Goal: Task Accomplishment & Management: Complete application form

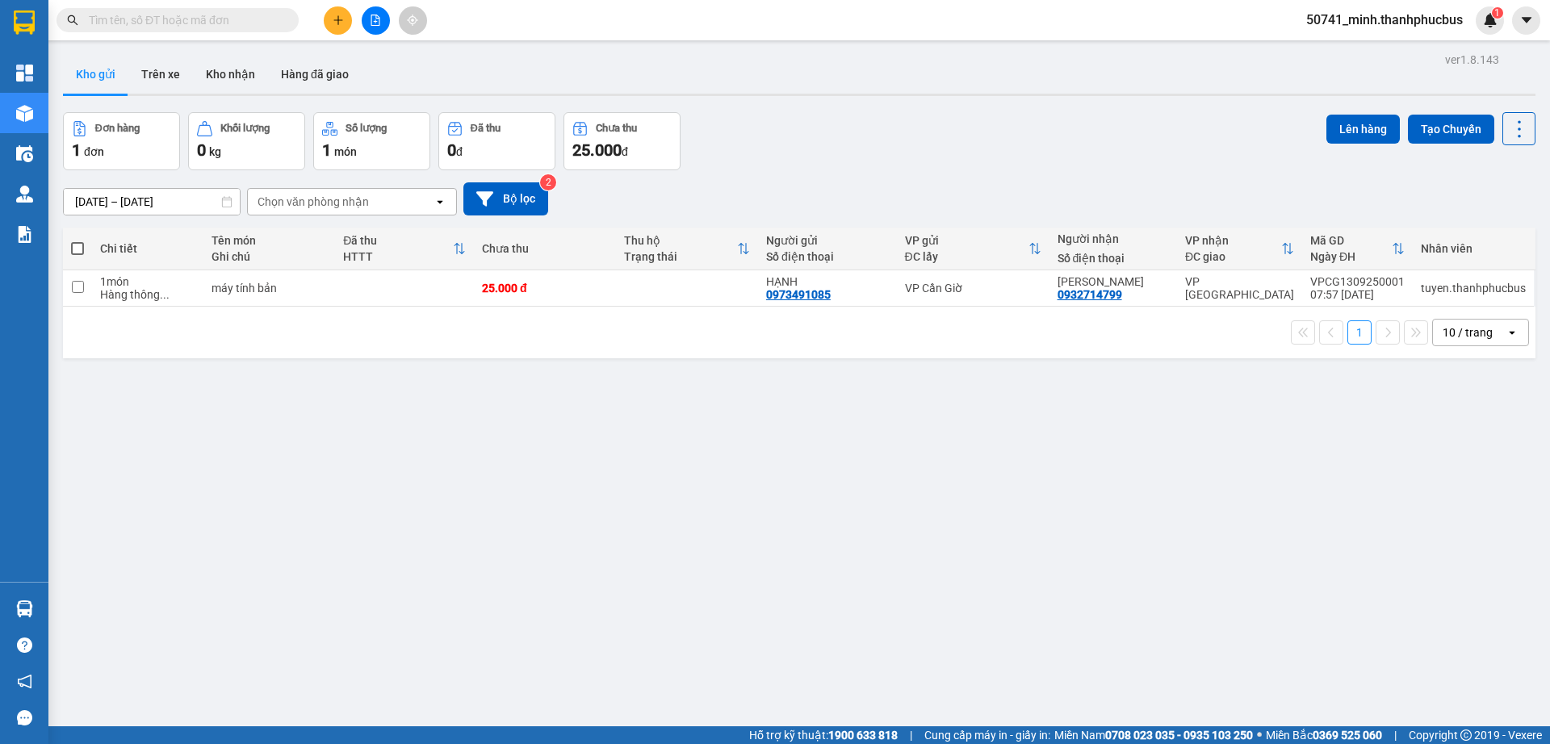
click at [455, 434] on div "ver 1.8.143 Kho gửi Trên xe Kho nhận Hàng đã giao Đơn hàng 1 đơn Khối lượng 0 k…" at bounding box center [800, 420] width 1486 height 744
click at [340, 17] on icon "plus" at bounding box center [338, 20] width 11 height 11
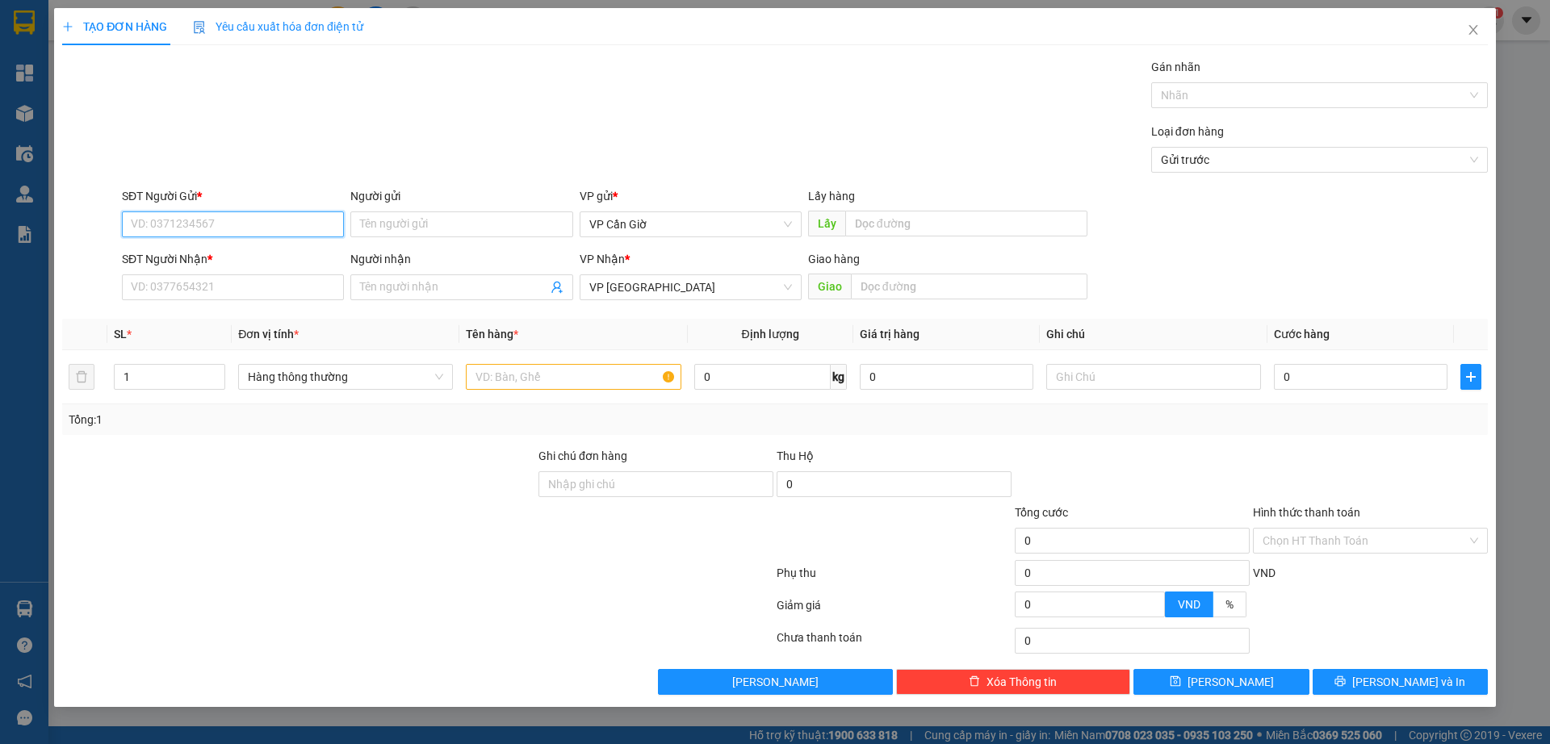
click at [160, 225] on input "SĐT Người Gửi *" at bounding box center [233, 225] width 222 height 26
click at [206, 255] on div "0931470781 - THÀNH" at bounding box center [233, 257] width 203 height 18
type input "0931470781"
type input "THÀNH"
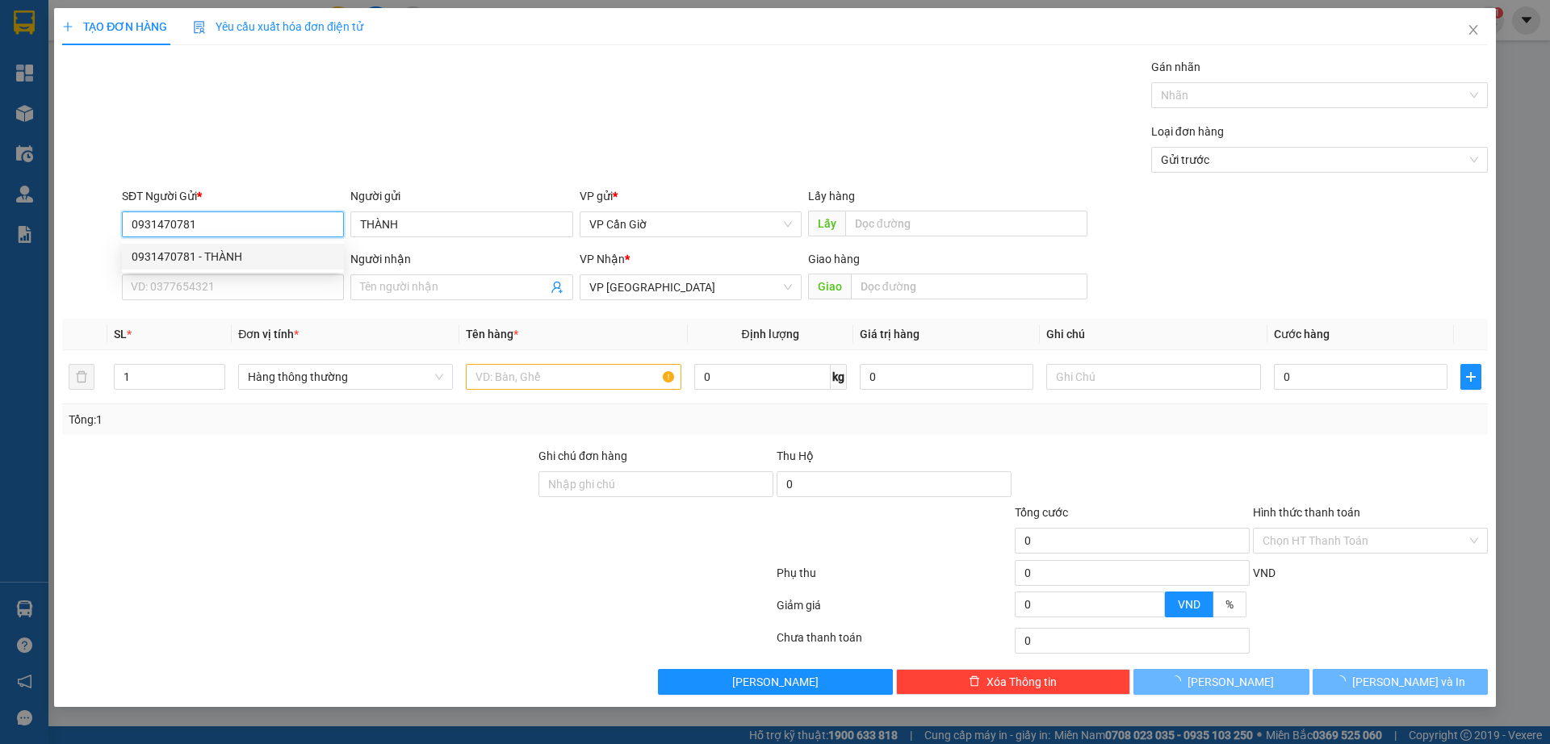
type input "35.000"
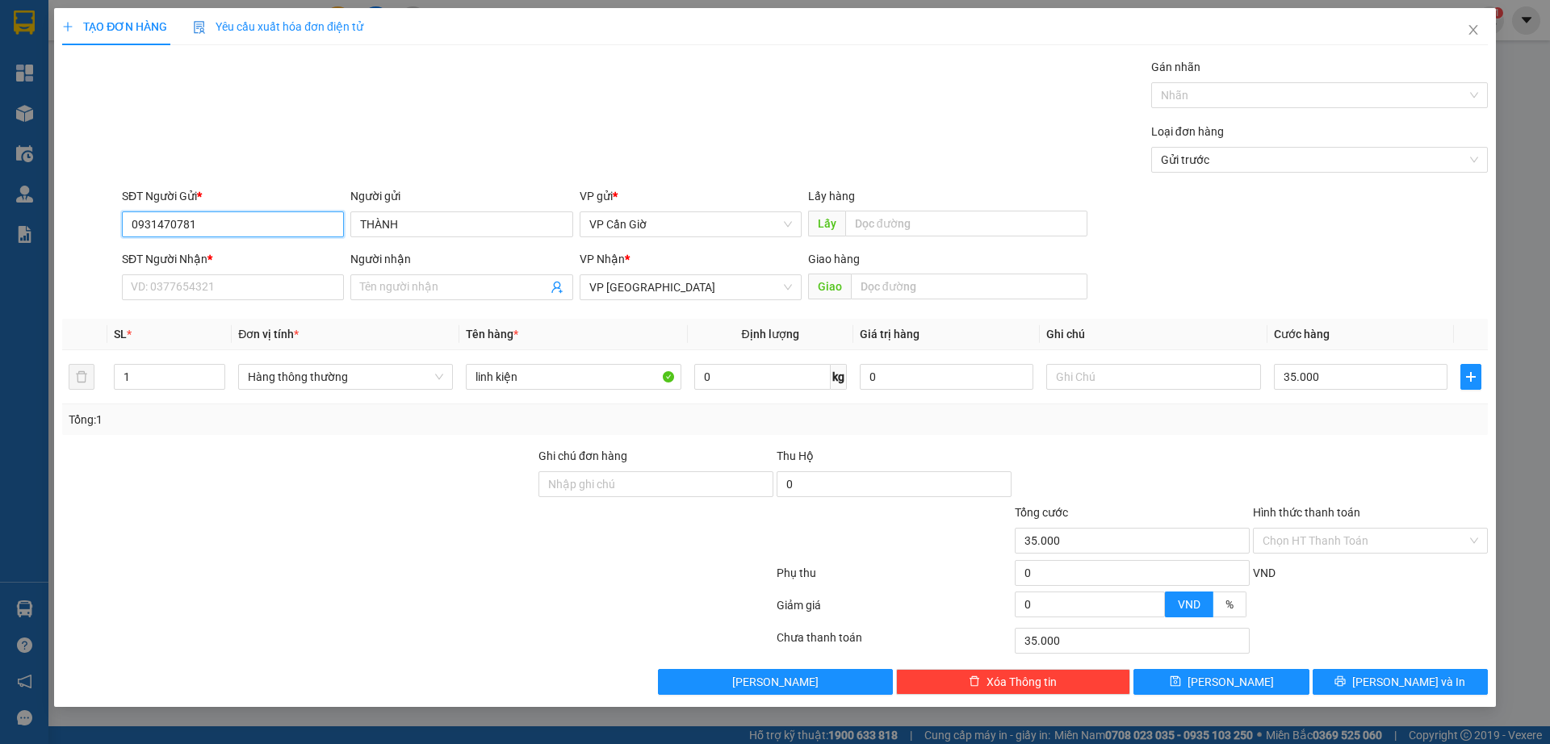
type input "0931470781"
click at [199, 295] on input "SĐT Người Nhận *" at bounding box center [233, 288] width 222 height 26
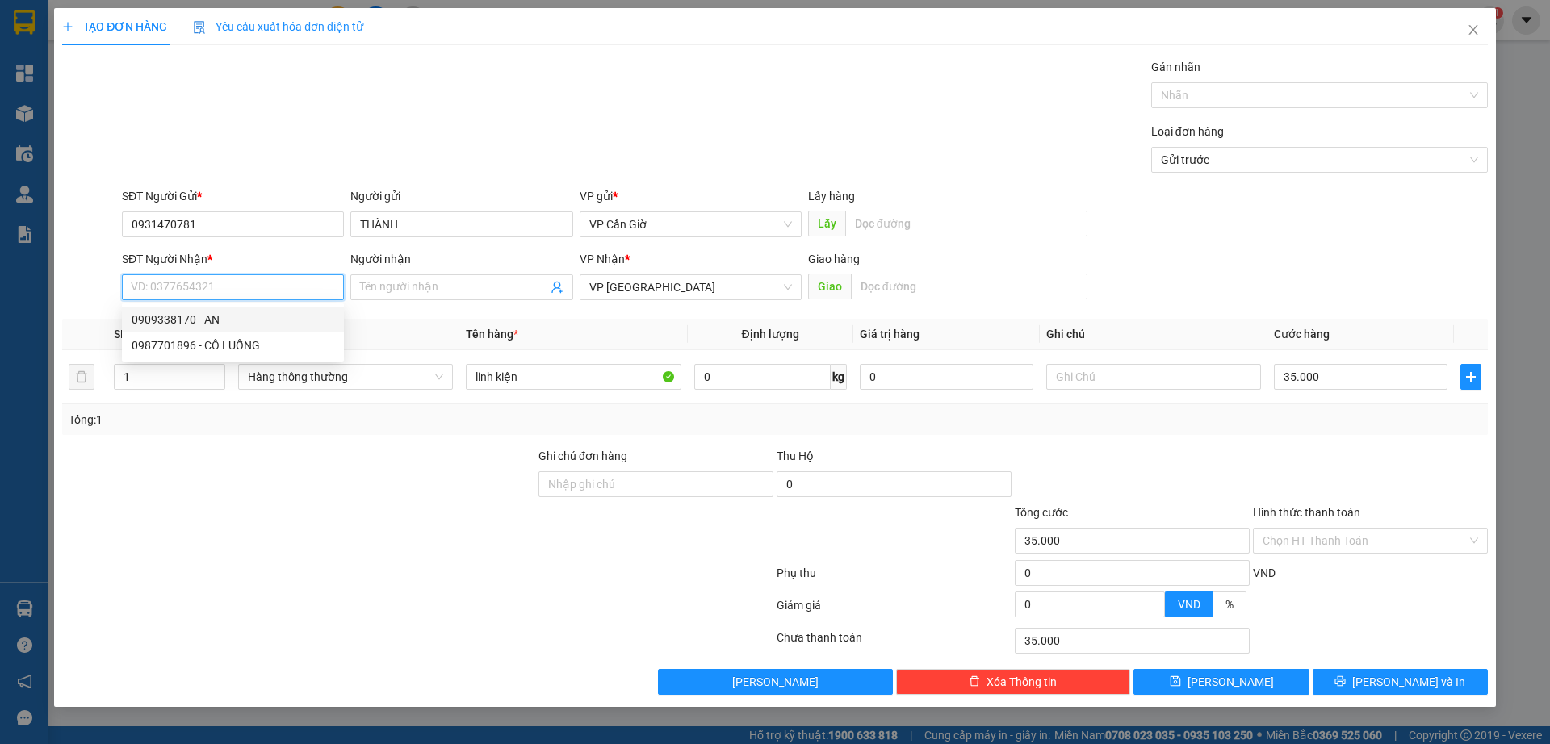
click at [187, 315] on div "0909338170 - AN" at bounding box center [233, 320] width 203 height 18
type input "0909338170"
type input "AN"
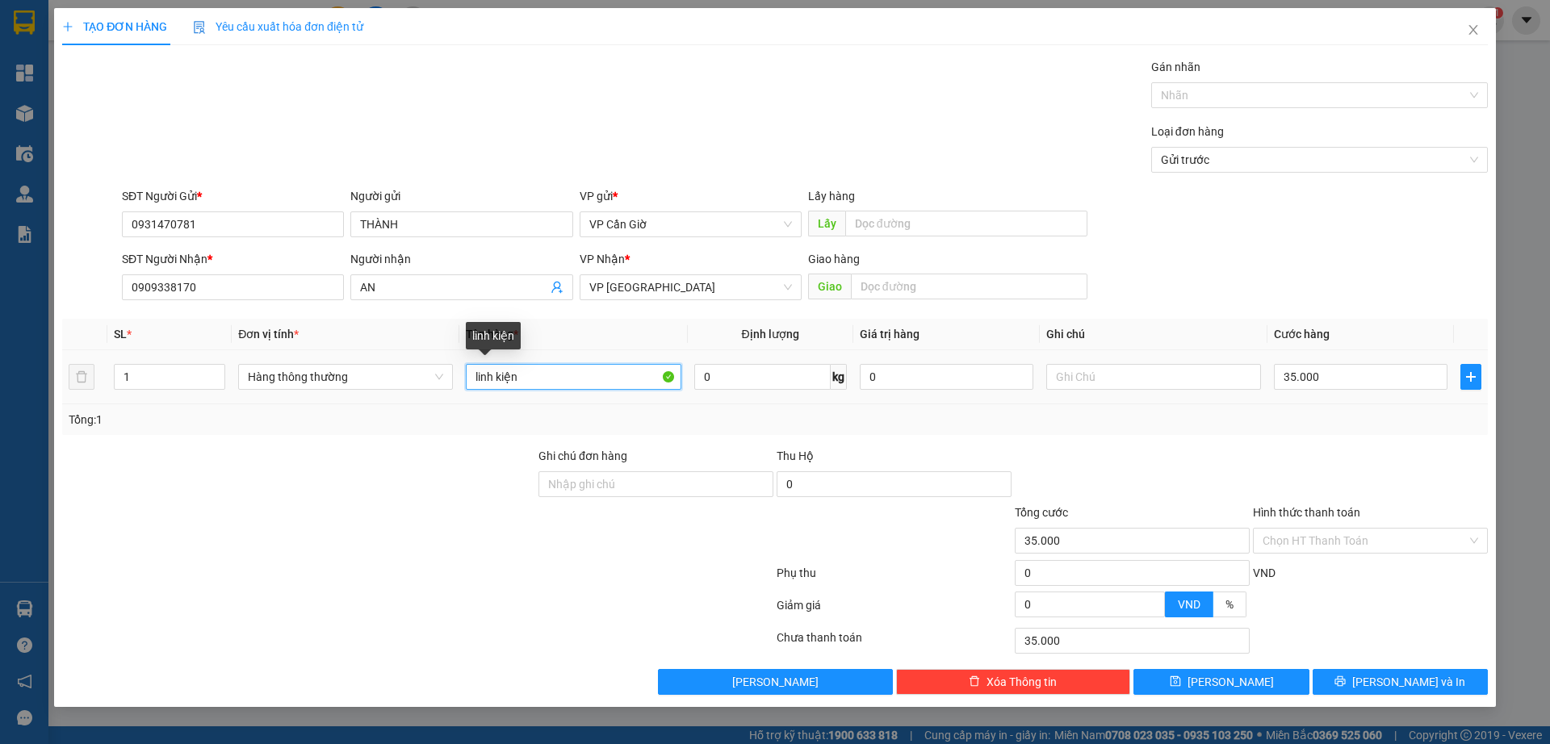
click at [559, 371] on input "linh kiện" at bounding box center [573, 377] width 215 height 26
type input "l"
type input "LINH KIỆN"
click at [1370, 386] on input "35.000" at bounding box center [1361, 377] width 174 height 26
type input "2"
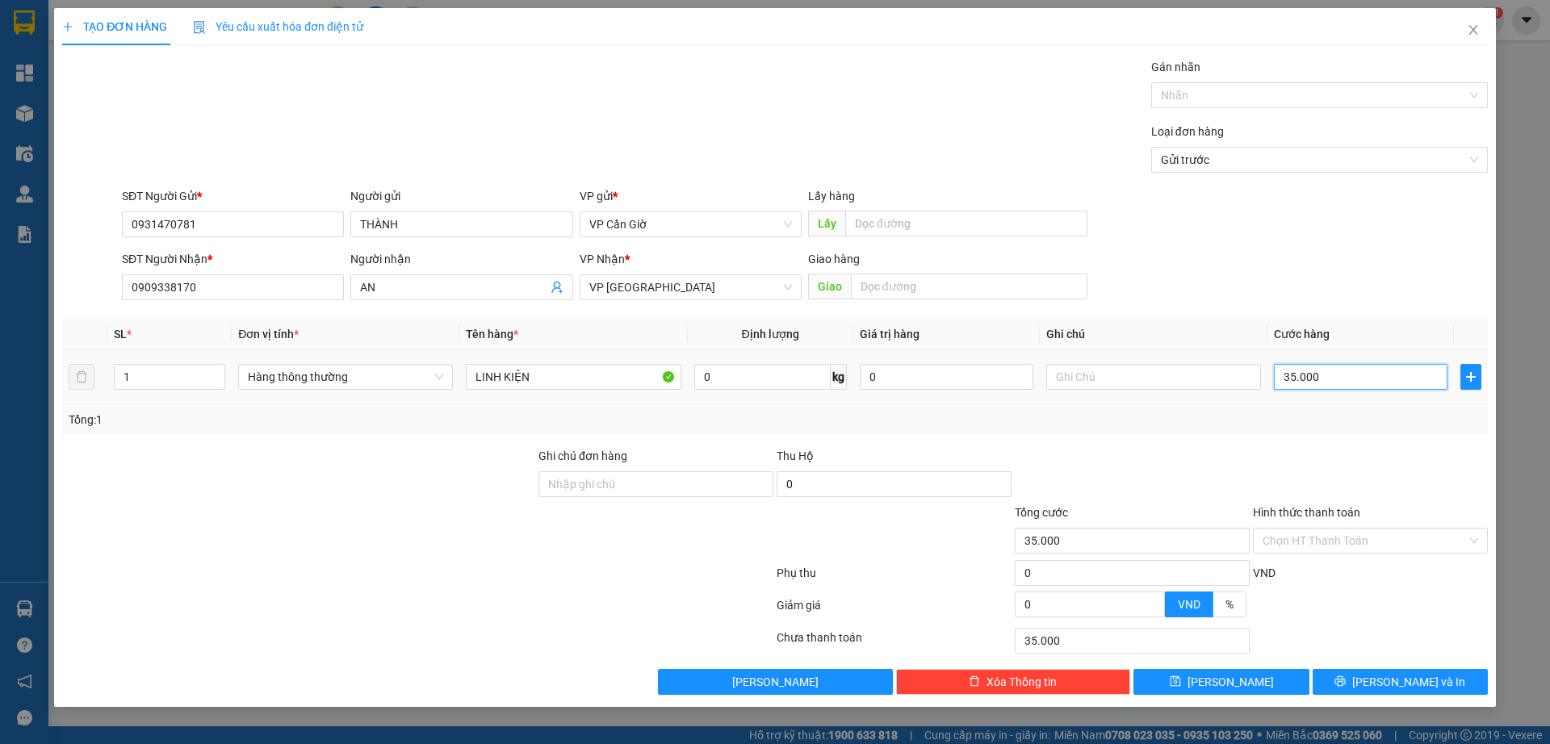
type input "2"
type input "25"
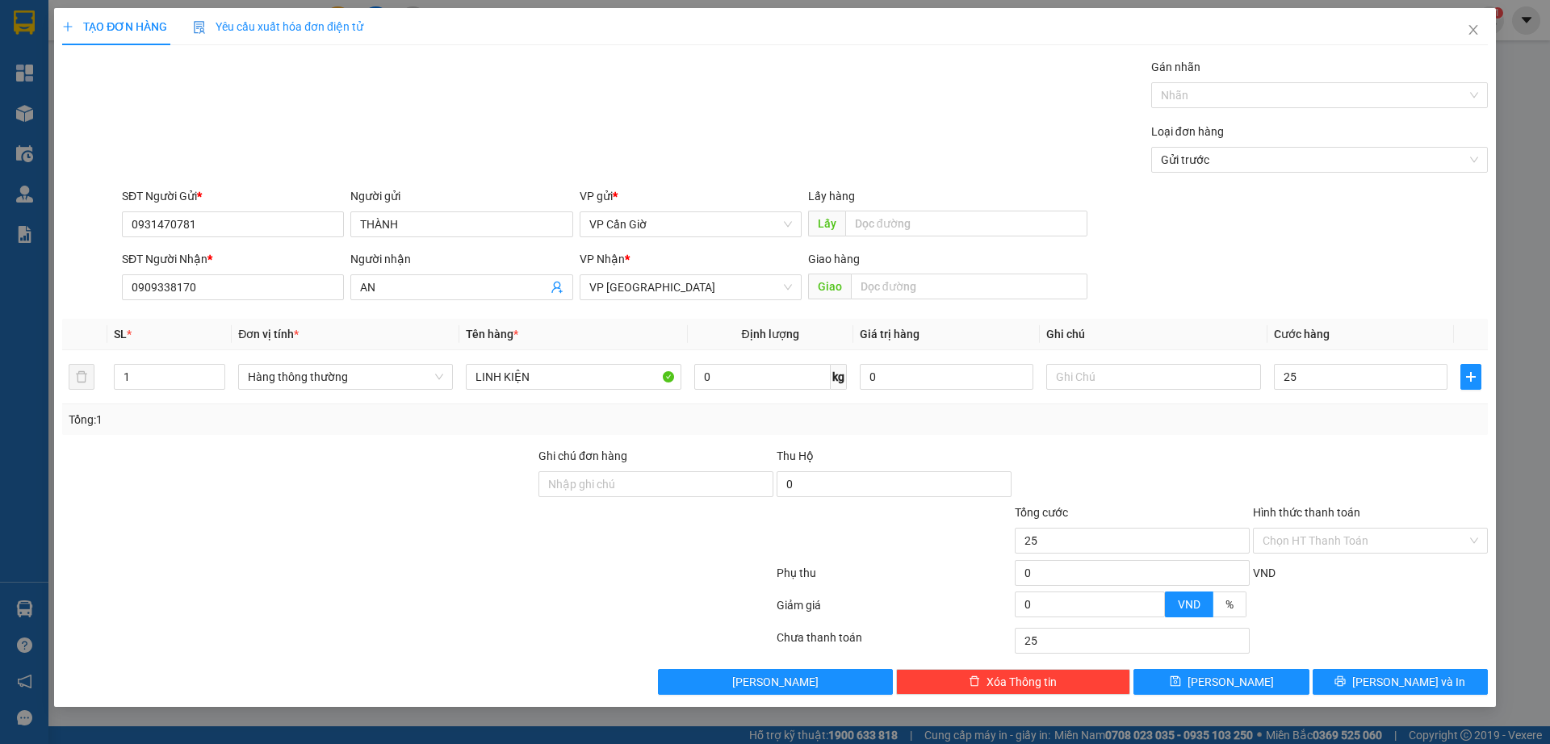
type input "25.000"
click at [1317, 469] on div at bounding box center [1370, 475] width 238 height 57
click at [1364, 537] on input "Hình thức thanh toán" at bounding box center [1365, 541] width 204 height 24
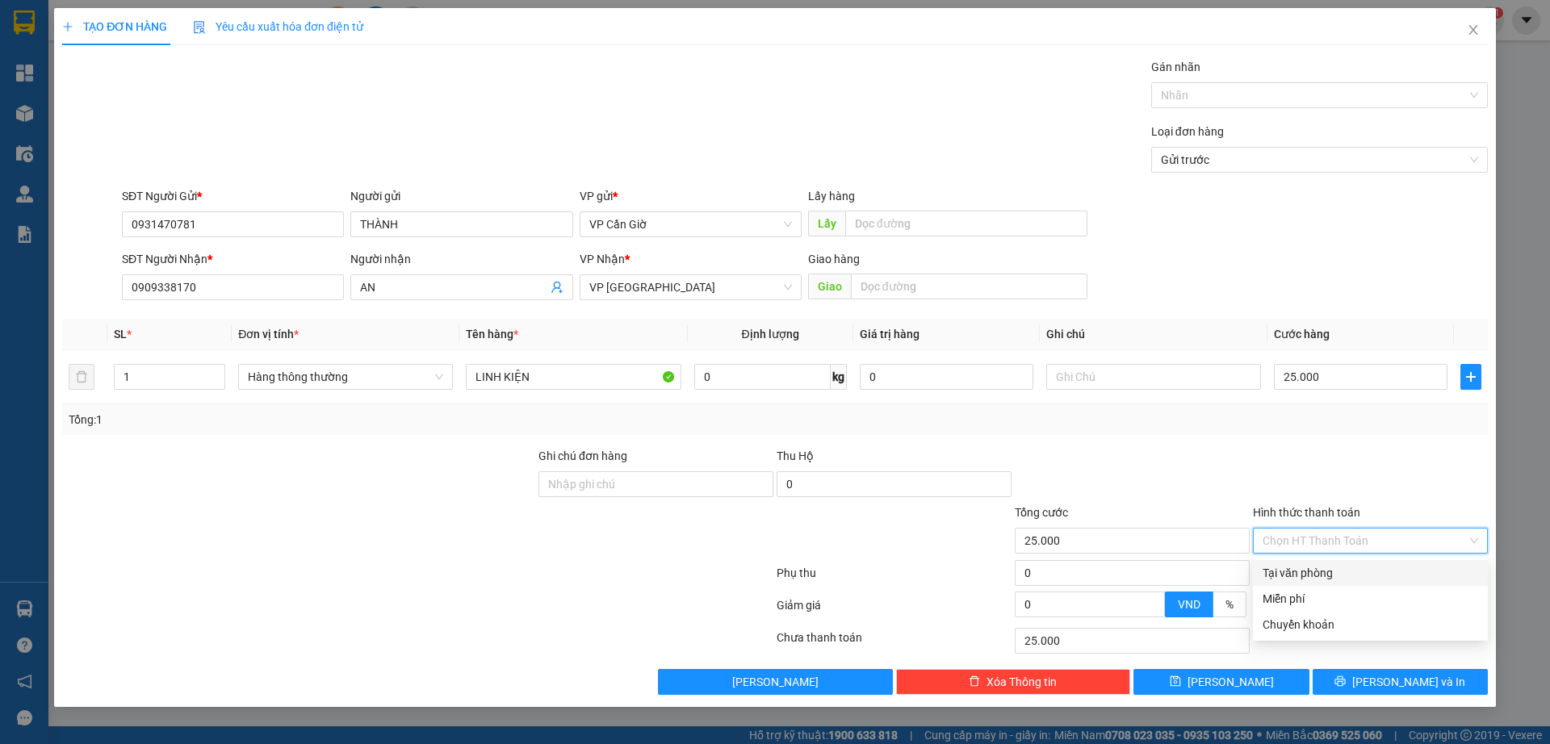
click at [1311, 574] on div "Tại văn phòng" at bounding box center [1371, 573] width 216 height 18
type input "0"
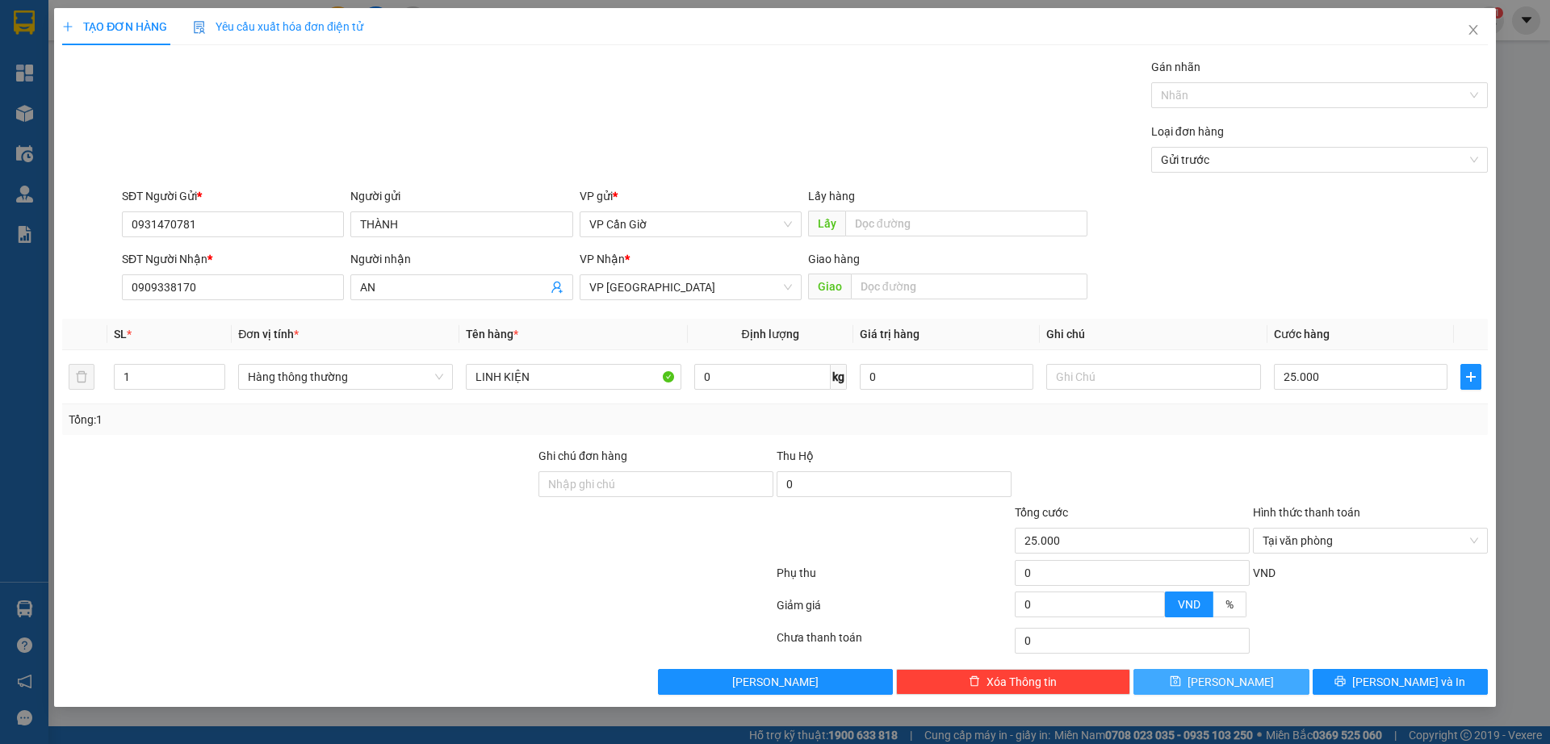
click at [1222, 687] on span "[PERSON_NAME]" at bounding box center [1231, 682] width 86 height 18
type input "0"
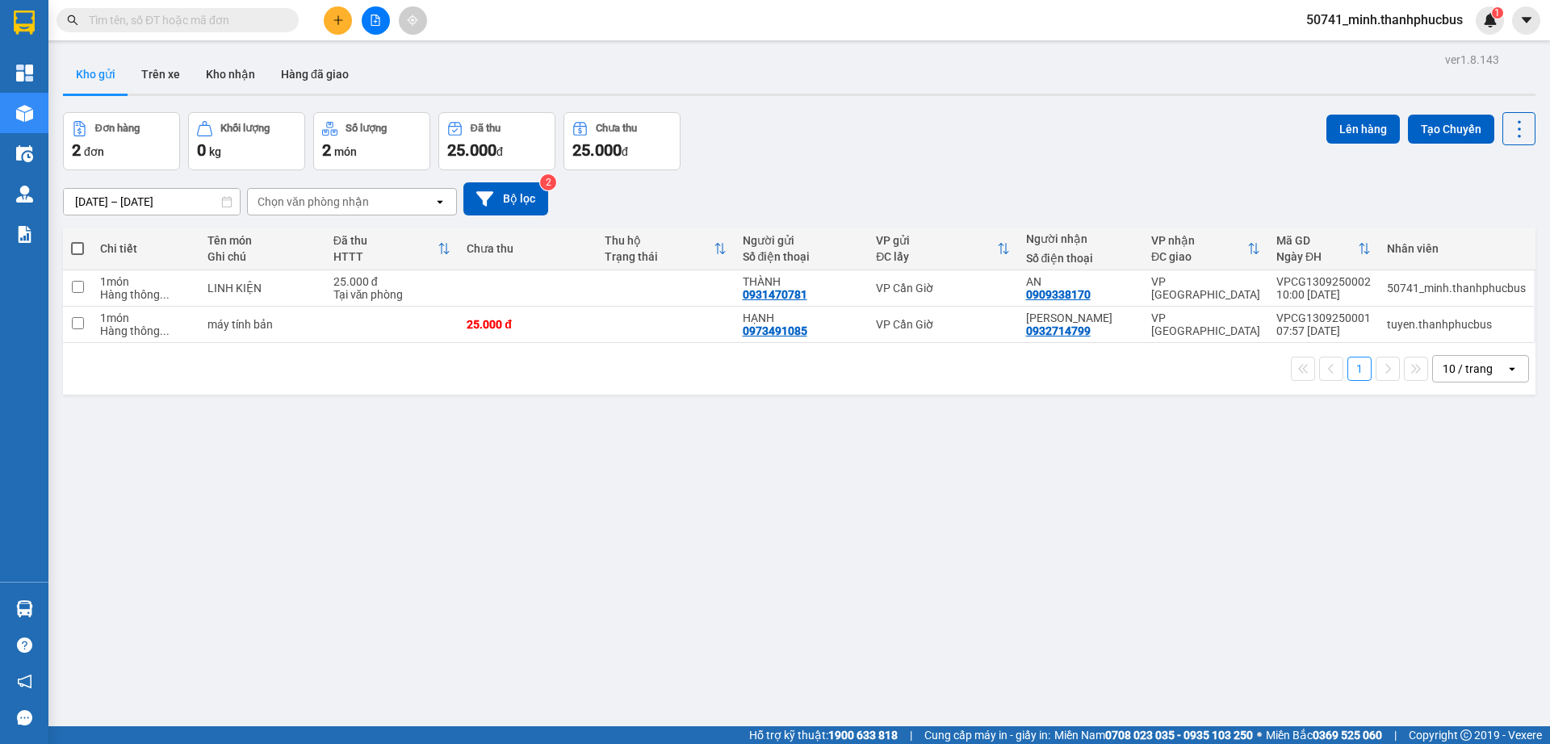
click at [1389, 19] on span "50741_minh.thanhphucbus" at bounding box center [1384, 20] width 182 height 20
click at [1348, 49] on span "Đăng xuất" at bounding box center [1393, 50] width 148 height 18
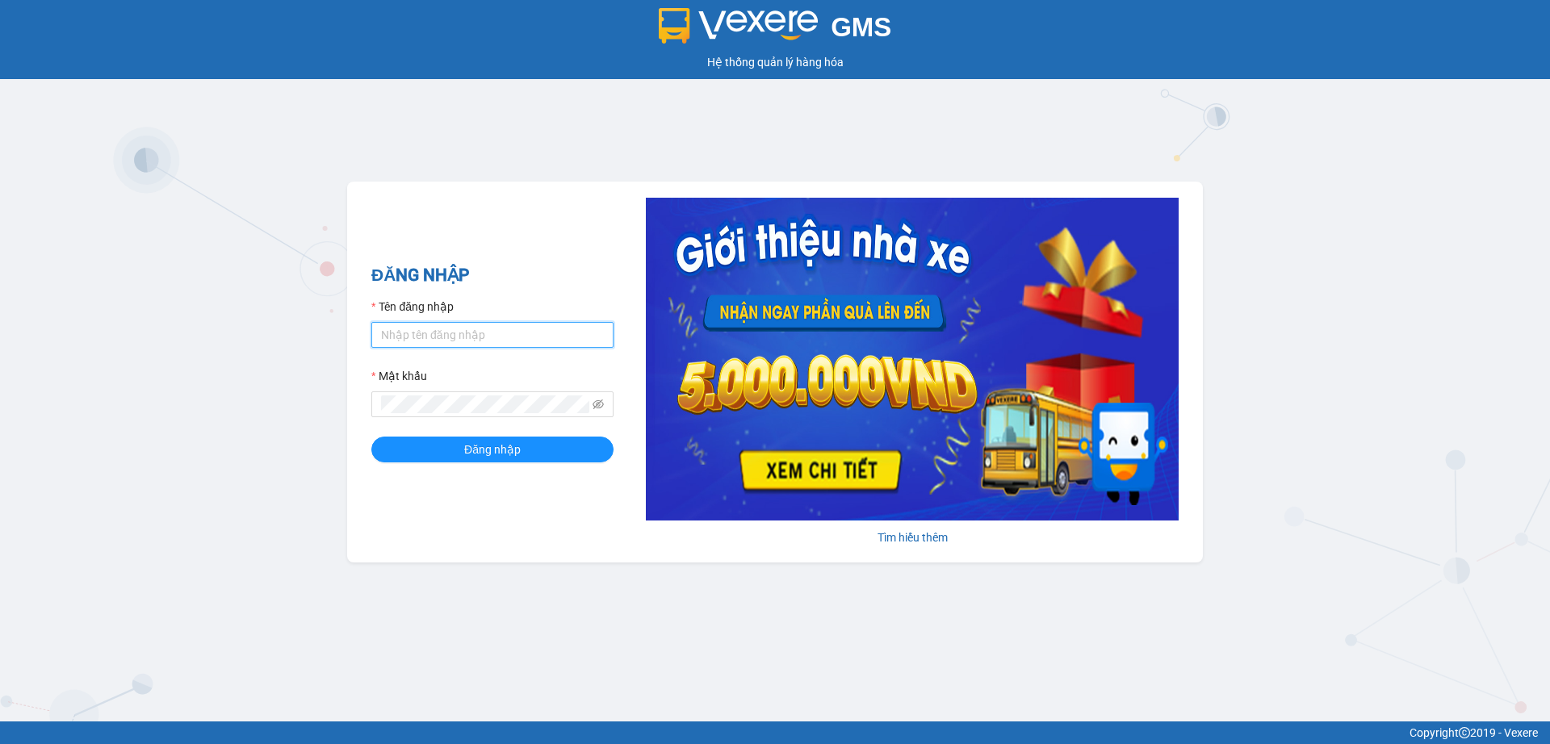
type input "minh.thanhphucbus"
click at [485, 453] on span "Đăng nhập" at bounding box center [492, 450] width 57 height 18
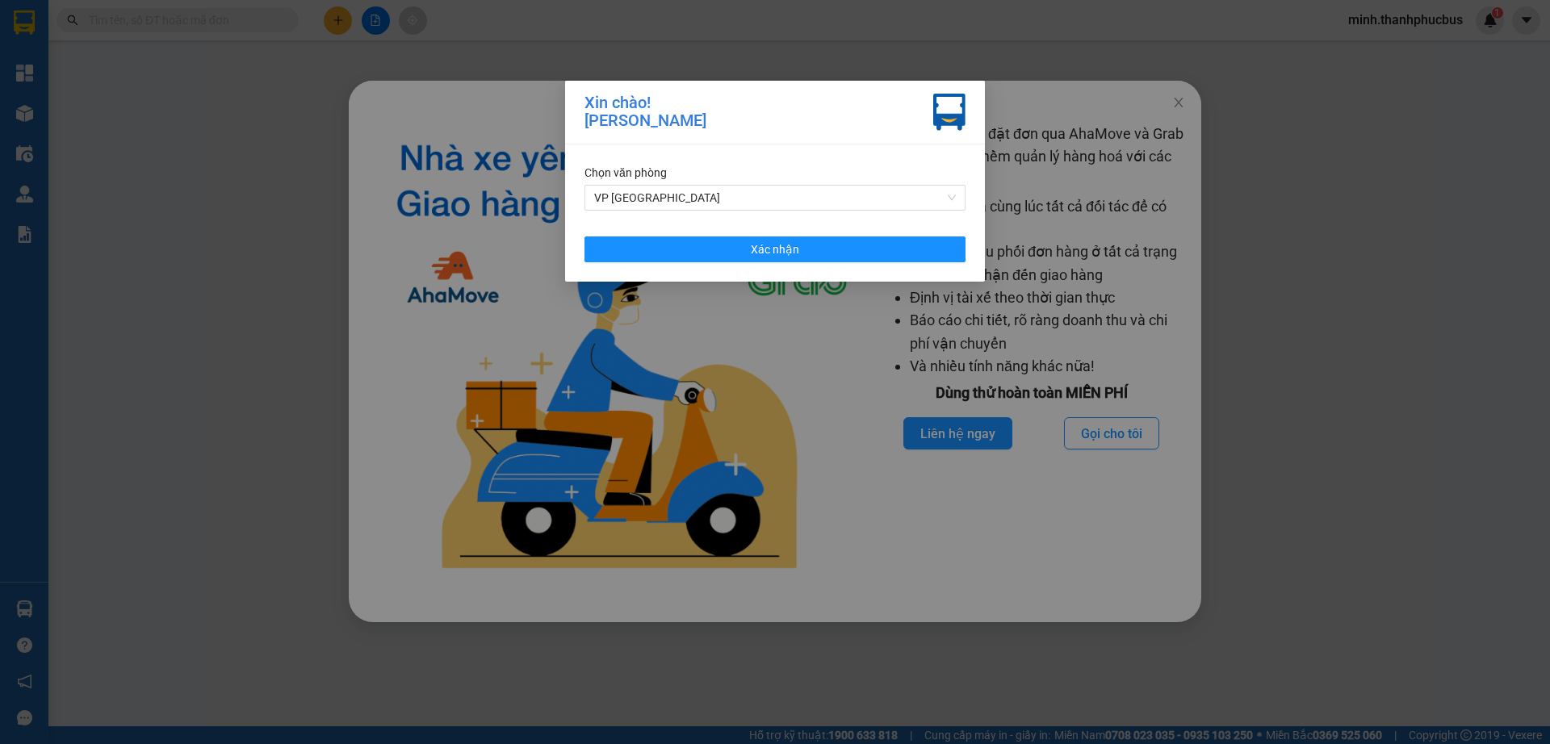
click at [837, 198] on span "VP [GEOGRAPHIC_DATA]" at bounding box center [775, 198] width 362 height 24
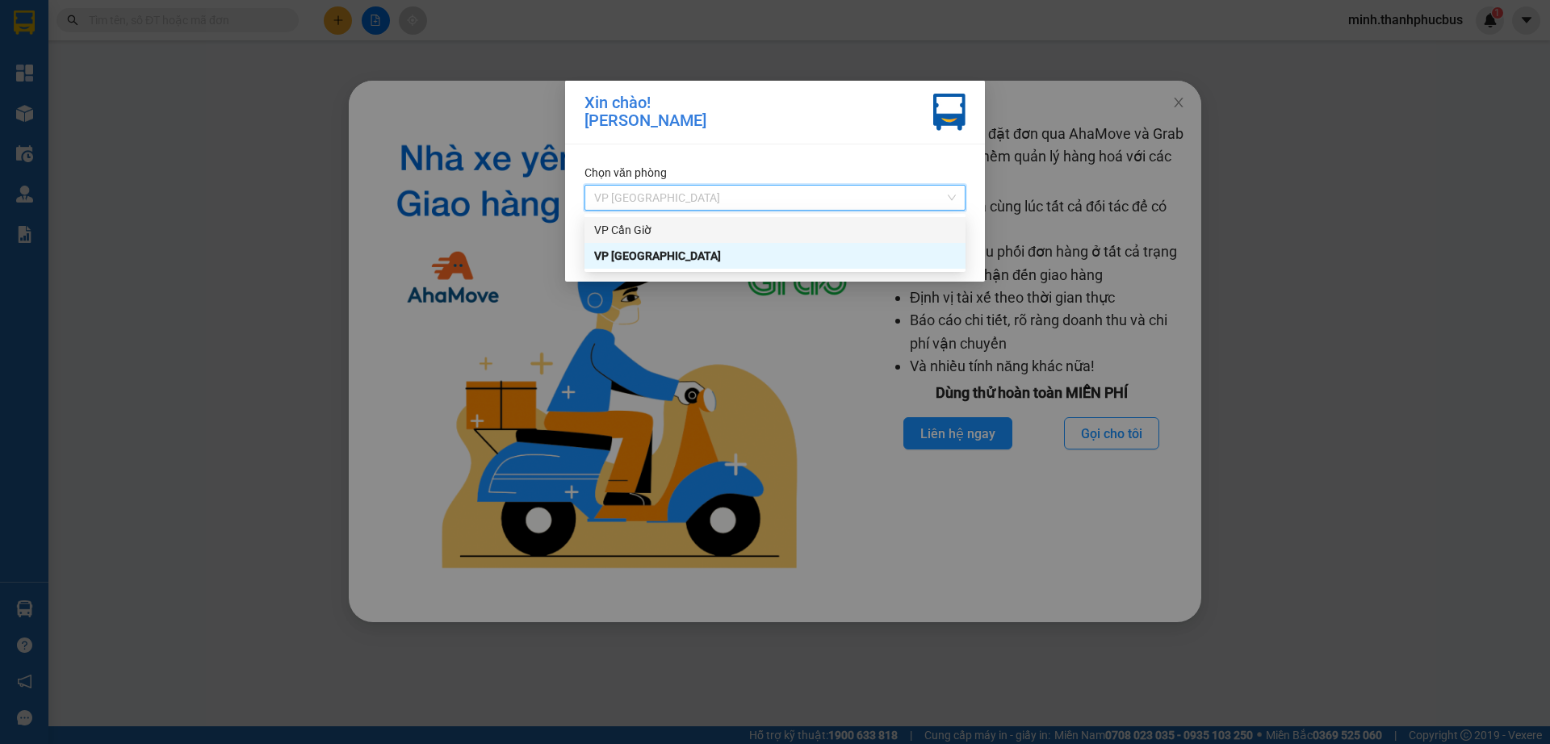
click at [680, 232] on div "VP Cần Giờ" at bounding box center [775, 230] width 362 height 18
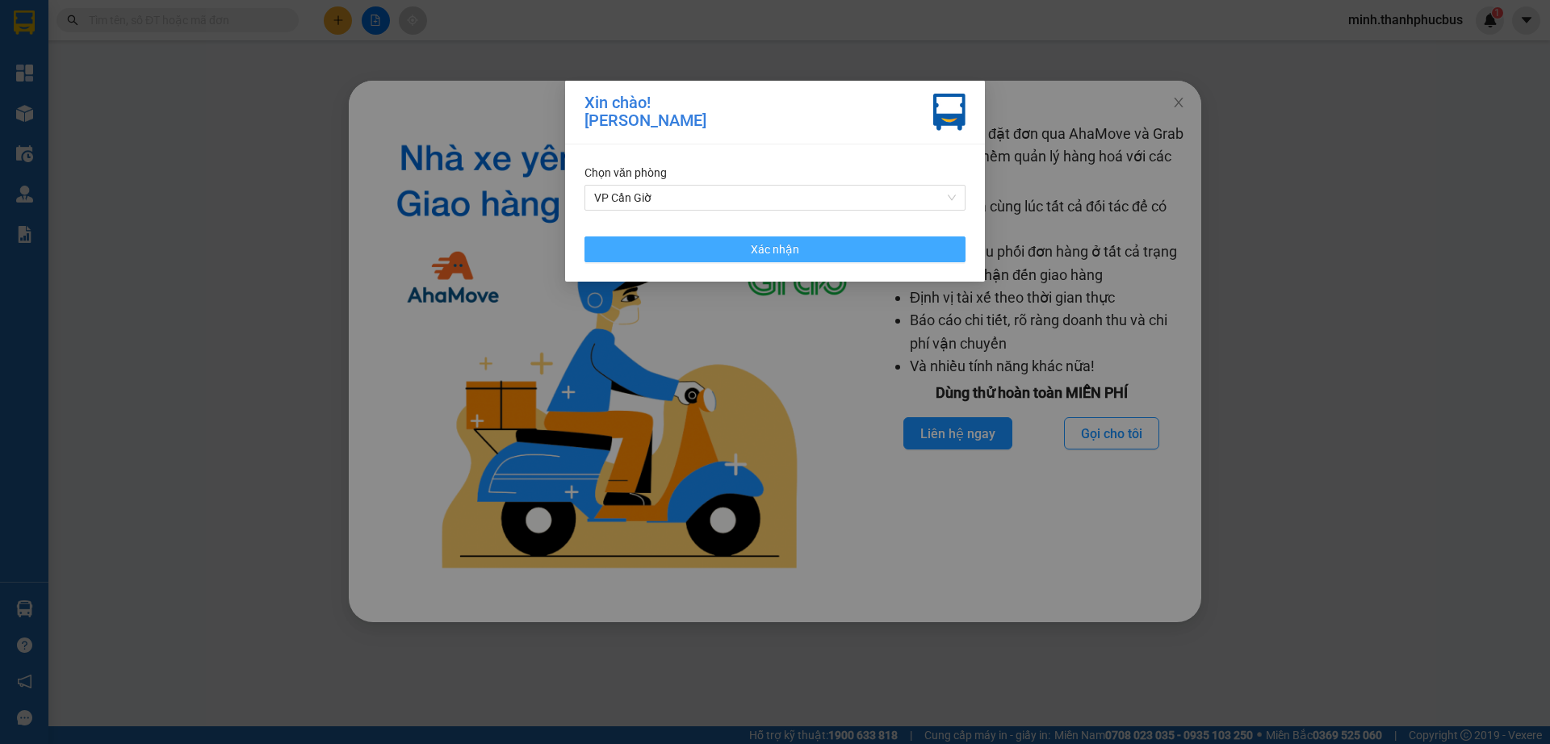
click at [750, 249] on button "Xác nhận" at bounding box center [775, 250] width 381 height 26
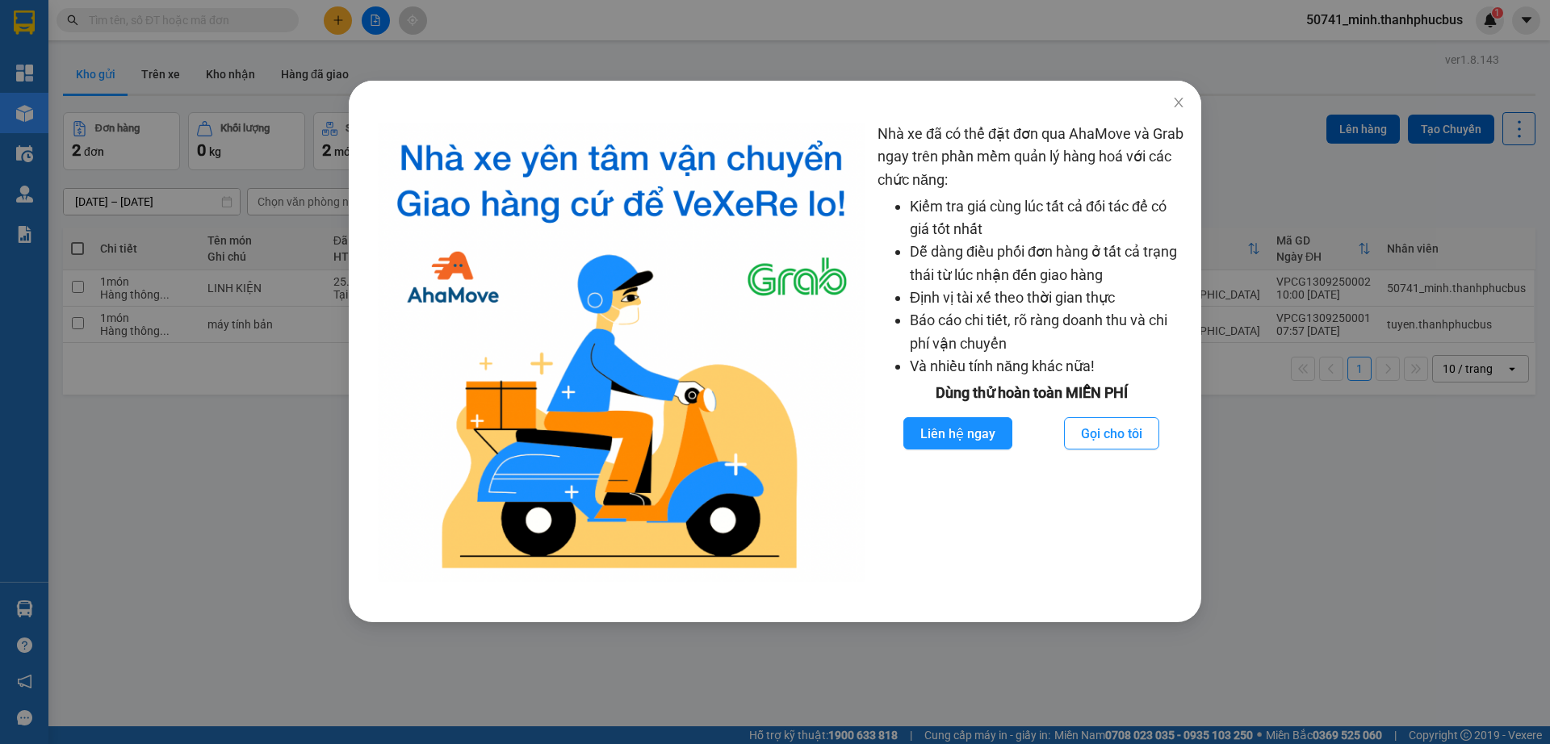
click at [229, 574] on div "Nhà xe đã có thể đặt đơn qua AhaMove và Grab ngay trên phần mềm quản lý hàng ho…" at bounding box center [775, 372] width 1550 height 744
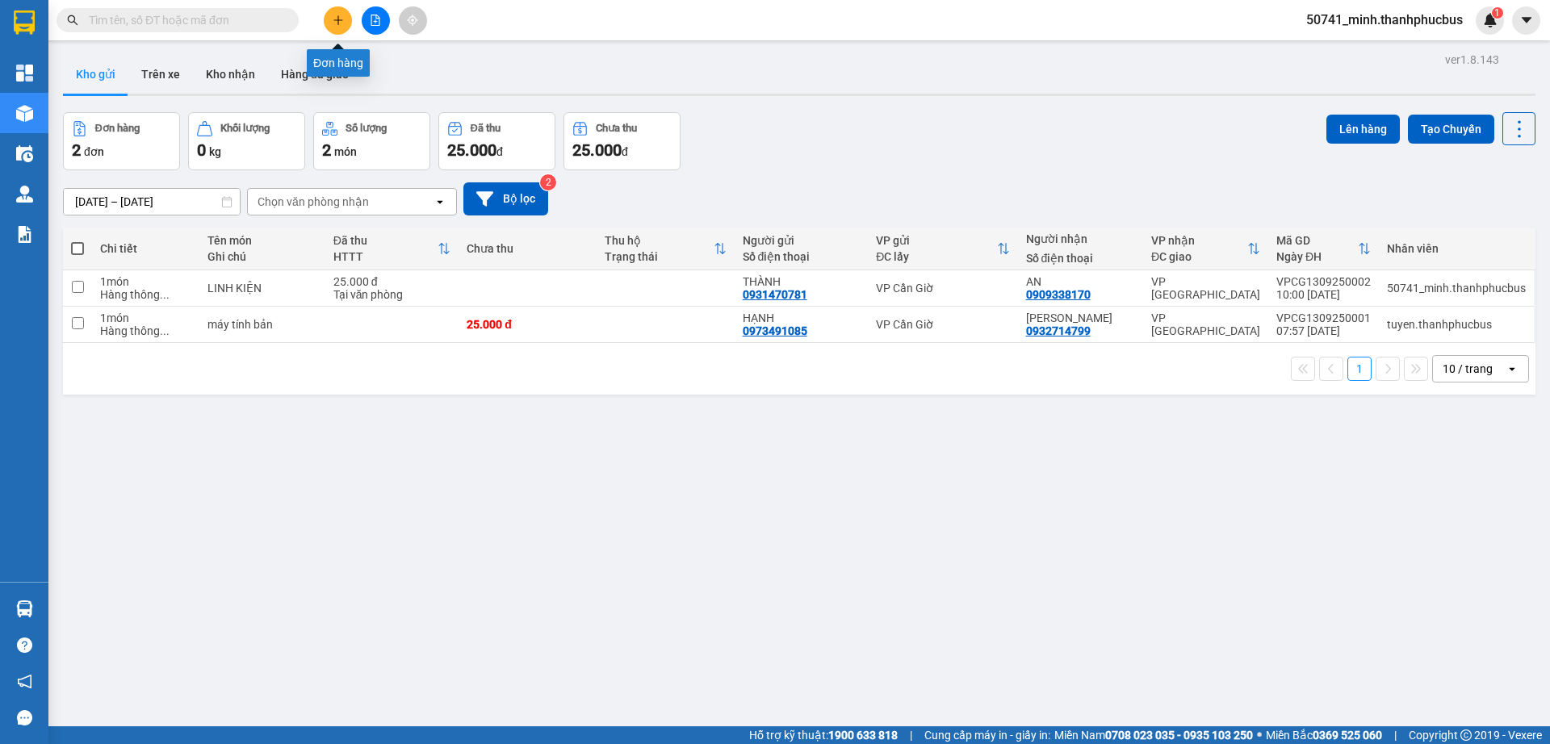
click at [332, 12] on button at bounding box center [338, 20] width 28 height 28
